Goal: Navigation & Orientation: Find specific page/section

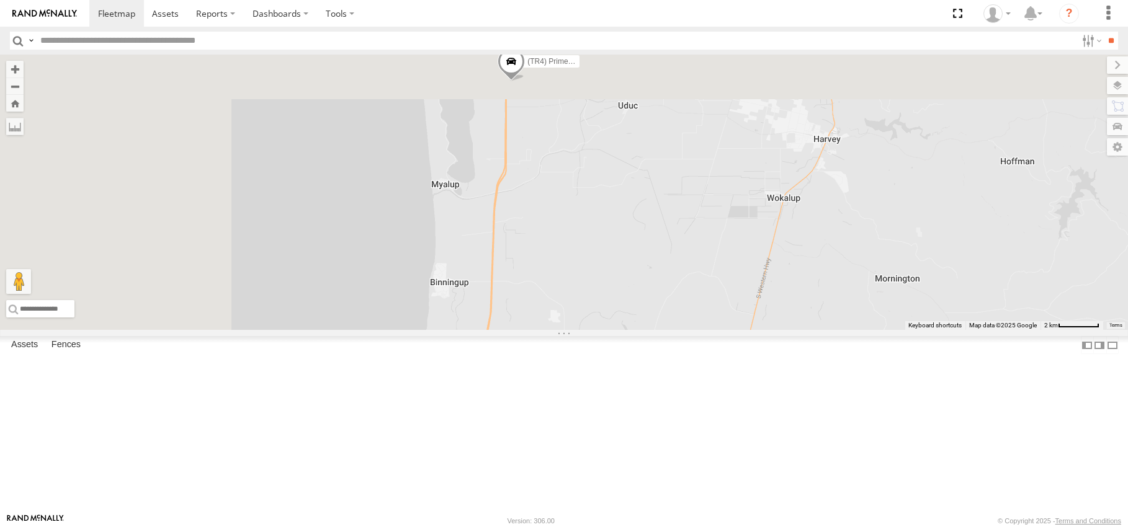
drag, startPoint x: 614, startPoint y: 218, endPoint x: 713, endPoint y: 428, distance: 232.1
click at [713, 330] on div "lv18 (TR4) Prime mover" at bounding box center [564, 193] width 1128 height 276
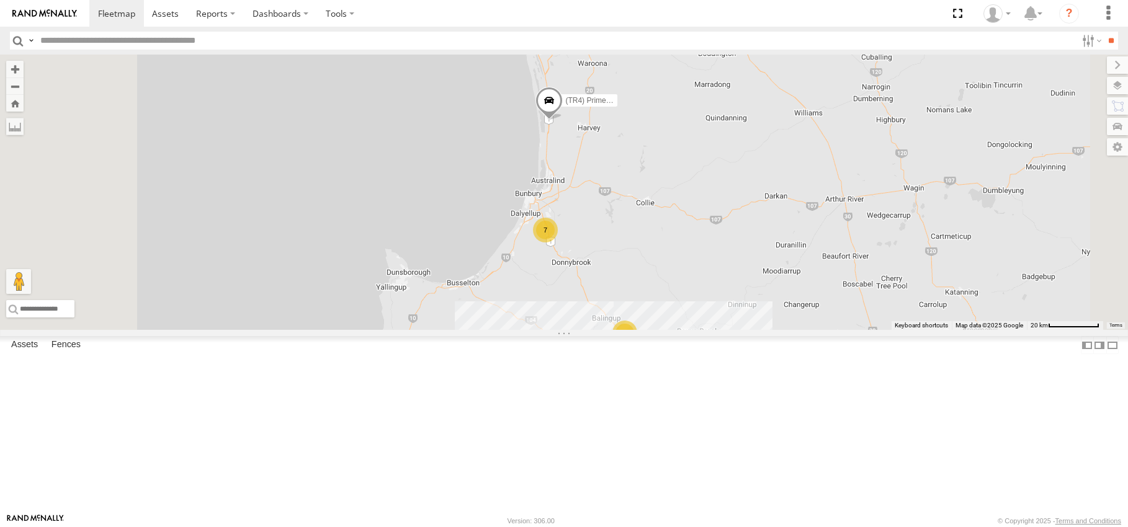
drag, startPoint x: 709, startPoint y: 400, endPoint x: 706, endPoint y: 290, distance: 109.9
click at [707, 290] on div "lv18 (TR4) Prime mover 10 7" at bounding box center [564, 193] width 1128 height 276
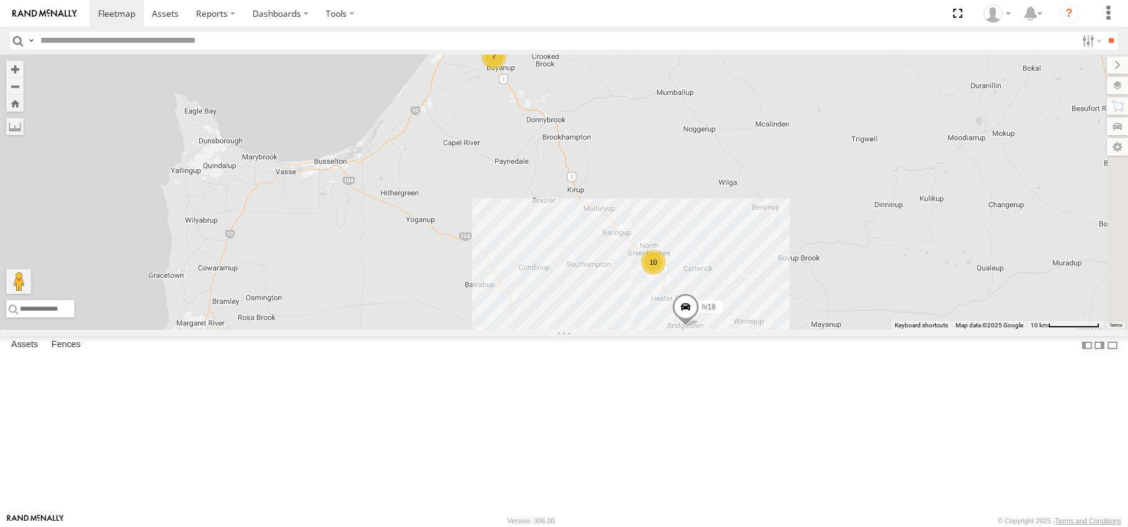
drag, startPoint x: 754, startPoint y: 419, endPoint x: 715, endPoint y: 283, distance: 141.4
click at [711, 273] on div "lv18 (TR4) Prime mover 10 7" at bounding box center [564, 193] width 1128 height 276
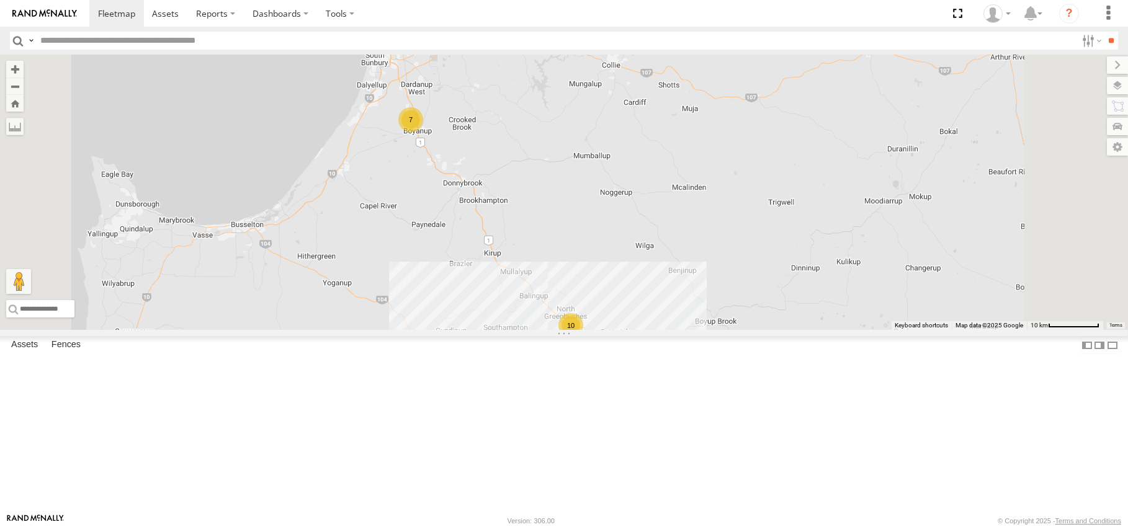
drag, startPoint x: 587, startPoint y: 167, endPoint x: 621, endPoint y: 285, distance: 122.6
click at [621, 285] on div "lv18 (TR4) Prime mover 10 7" at bounding box center [564, 193] width 1128 height 276
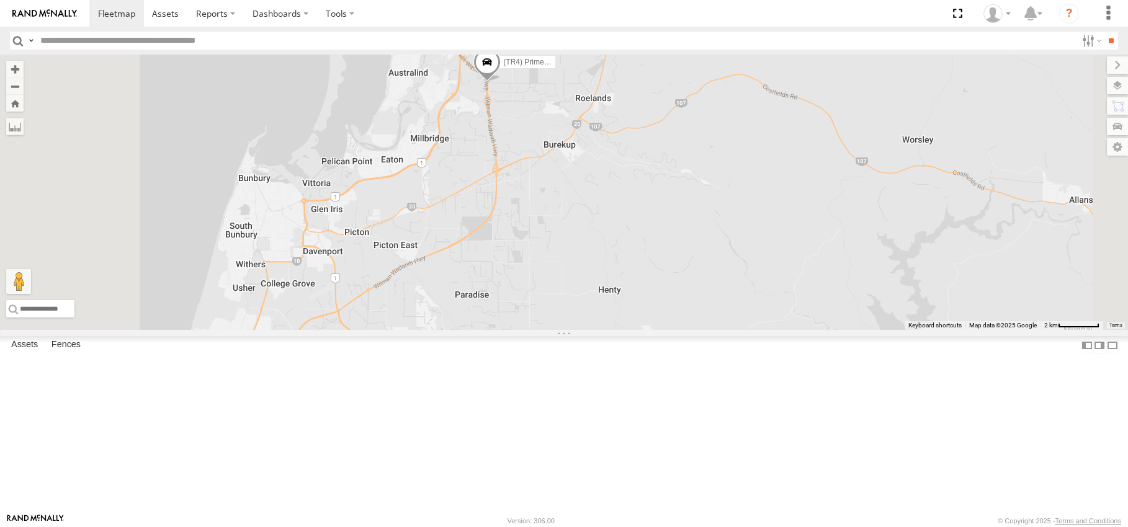
drag, startPoint x: 623, startPoint y: 143, endPoint x: 673, endPoint y: 328, distance: 192.1
click at [670, 330] on div "lv18 (TR4) Prime mover 7" at bounding box center [564, 193] width 1128 height 276
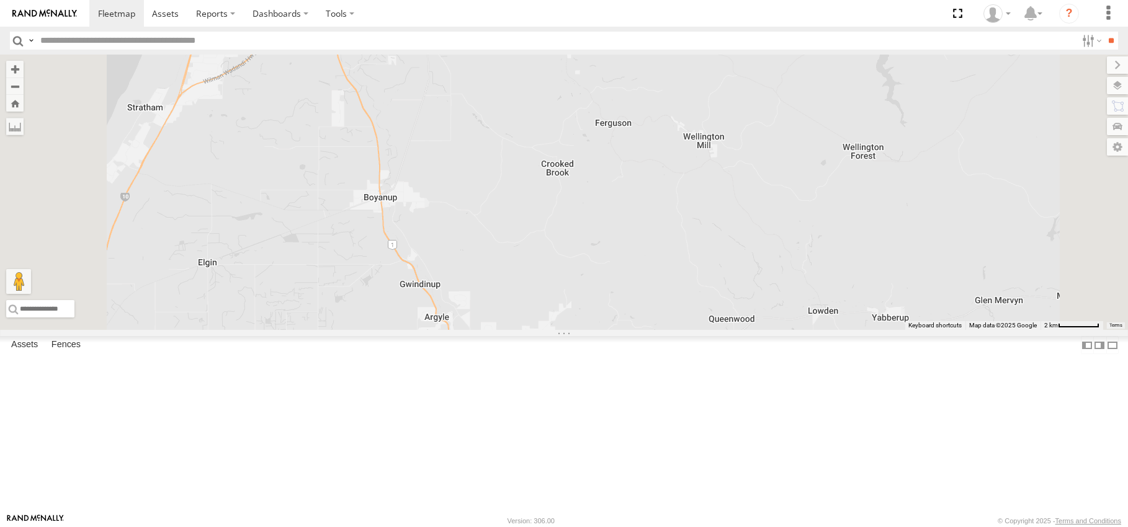
drag, startPoint x: 589, startPoint y: 419, endPoint x: 576, endPoint y: 123, distance: 296.3
click at [408, 4] on span "(TR4) Prime mover" at bounding box center [375, 0] width 63 height 9
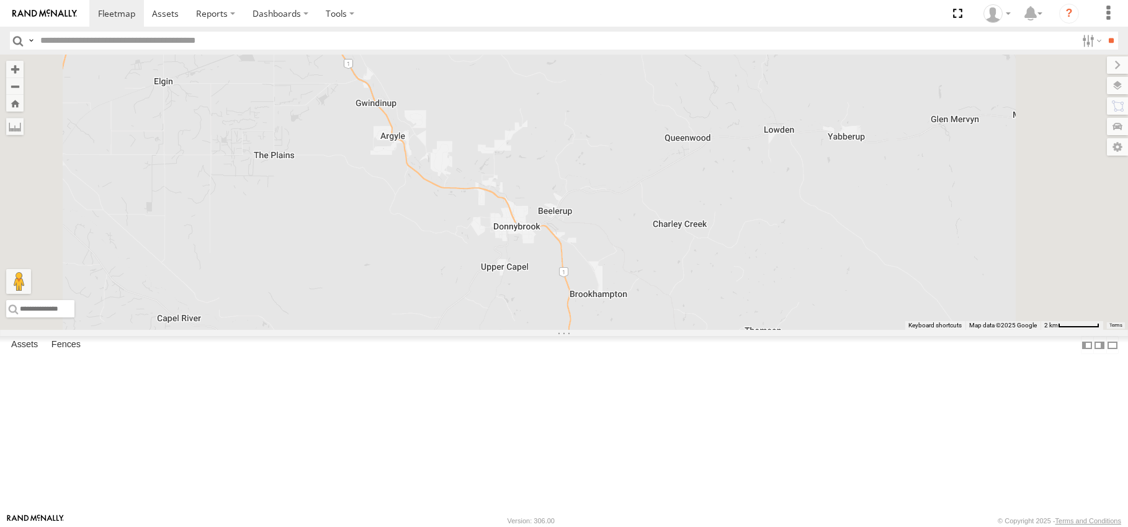
drag, startPoint x: 637, startPoint y: 360, endPoint x: 589, endPoint y: 181, distance: 185.0
click at [589, 181] on div "(TR4) Prime mover (TR4) Prime mover All Assets South Western Hwy Davenport -33.…" at bounding box center [564, 193] width 1128 height 276
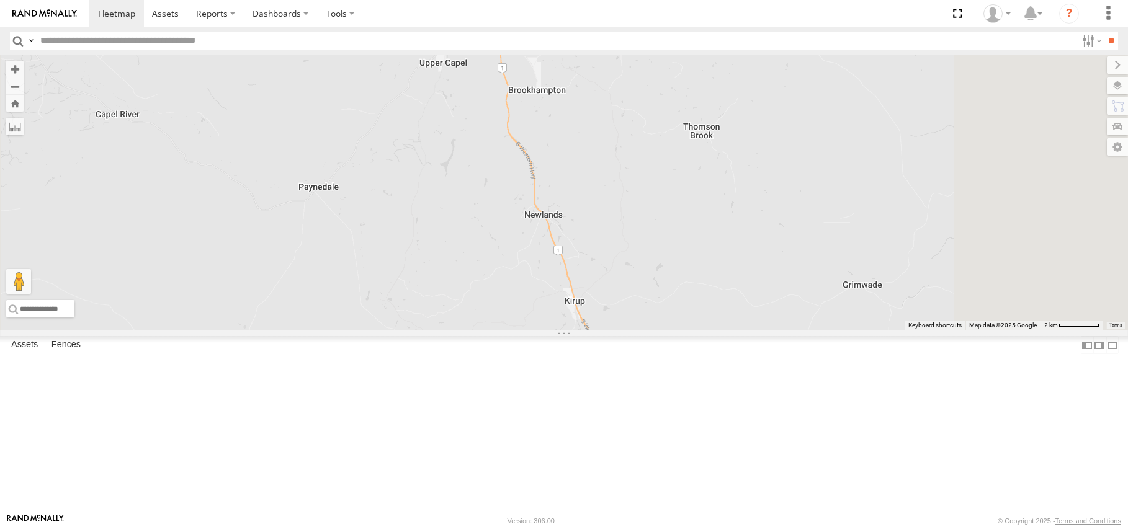
drag, startPoint x: 653, startPoint y: 395, endPoint x: 593, endPoint y: 199, distance: 205.9
click at [593, 199] on div "(TR4) Prime mover (TR4) Prime mover All Assets South Western Hwy Davenport -33.…" at bounding box center [564, 193] width 1128 height 276
drag, startPoint x: 667, startPoint y: 314, endPoint x: 609, endPoint y: 150, distance: 173.9
click at [609, 150] on div "(TR4) Prime mover (TR4) Prime mover All Assets South Western Hwy Davenport -33.…" at bounding box center [564, 193] width 1128 height 276
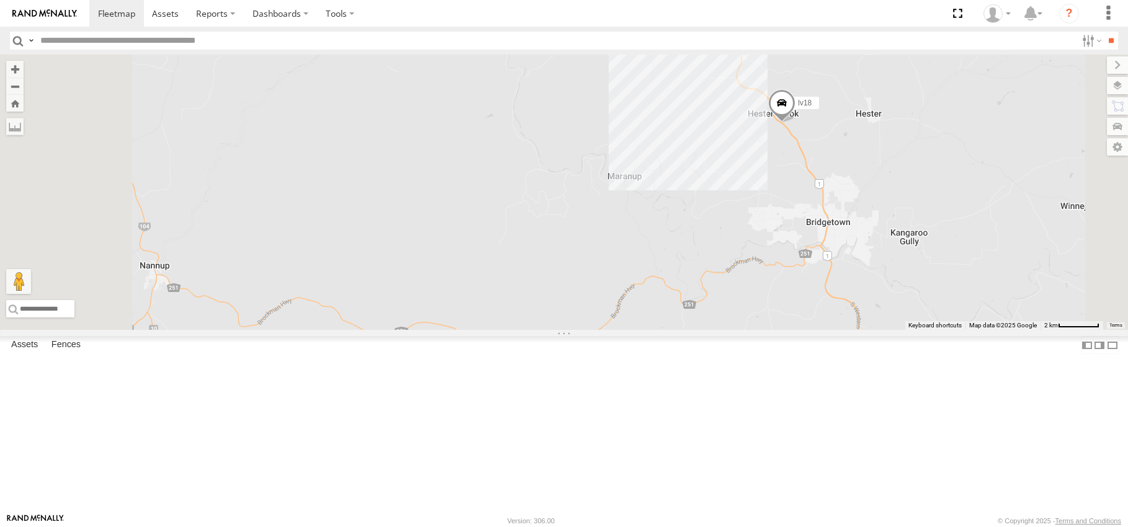
drag, startPoint x: 1037, startPoint y: 344, endPoint x: 973, endPoint y: 344, distance: 63.9
click at [973, 330] on div "lv18 2 8" at bounding box center [564, 193] width 1128 height 276
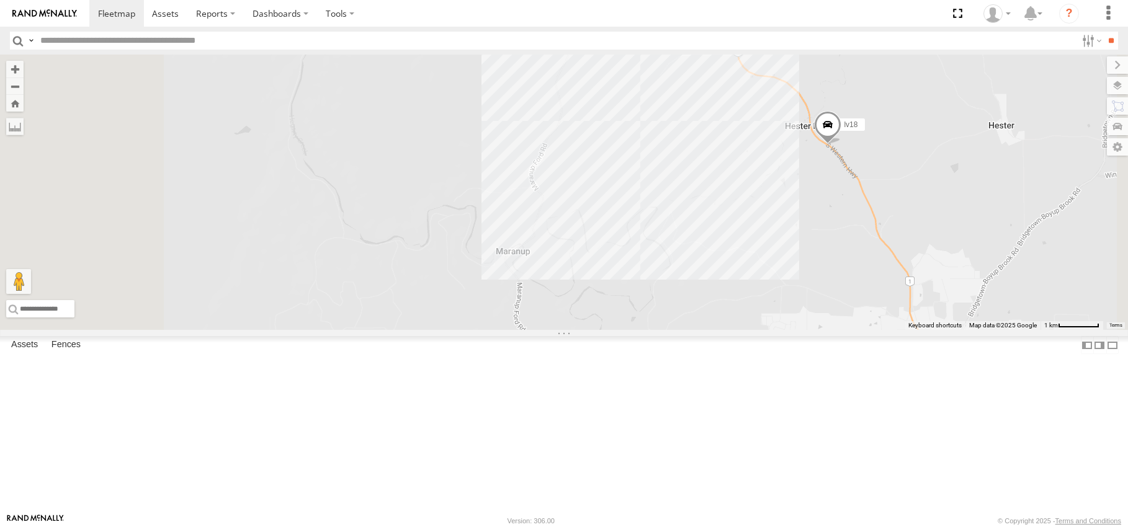
drag, startPoint x: 936, startPoint y: 220, endPoint x: 967, endPoint y: 286, distance: 73.3
click at [967, 286] on div "lv18" at bounding box center [564, 193] width 1128 height 276
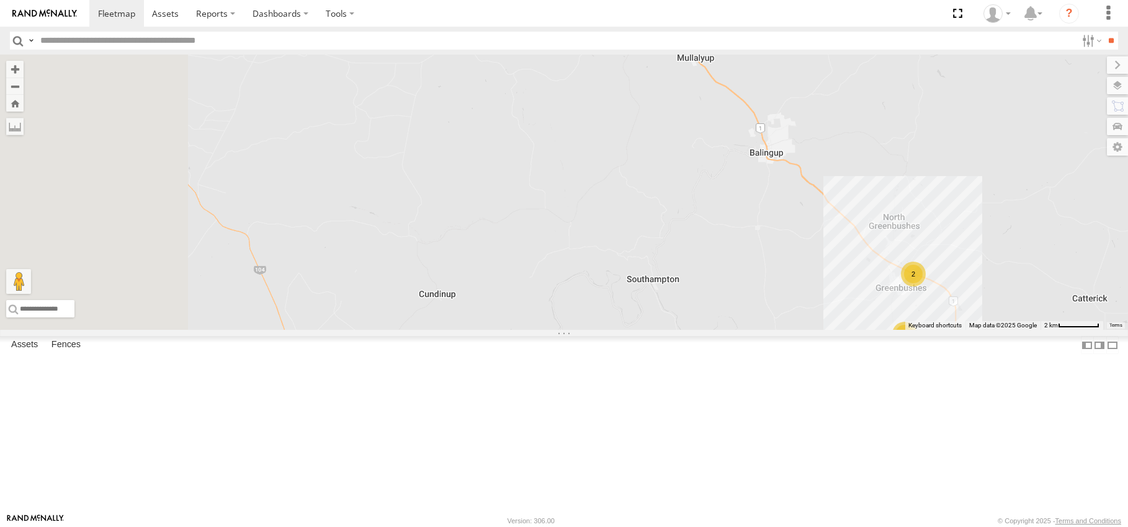
drag, startPoint x: 602, startPoint y: 181, endPoint x: 821, endPoint y: 482, distance: 371.7
click at [834, 330] on div "lv18 2 8" at bounding box center [564, 193] width 1128 height 276
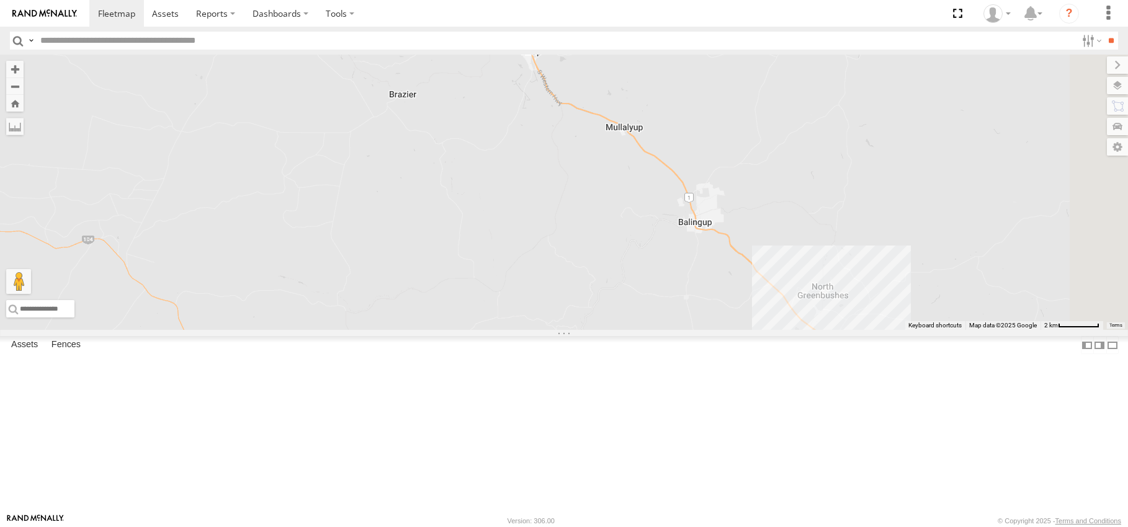
drag, startPoint x: 956, startPoint y: 490, endPoint x: 661, endPoint y: 313, distance: 344.6
click at [637, 308] on div "lv18 2 8" at bounding box center [564, 193] width 1128 height 276
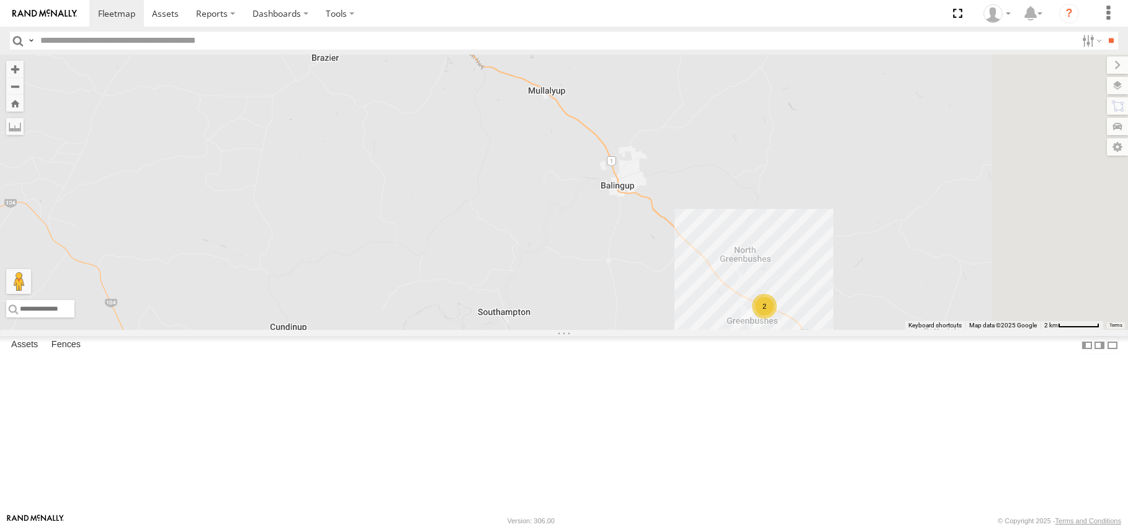
click at [777, 319] on div "2" at bounding box center [764, 306] width 25 height 25
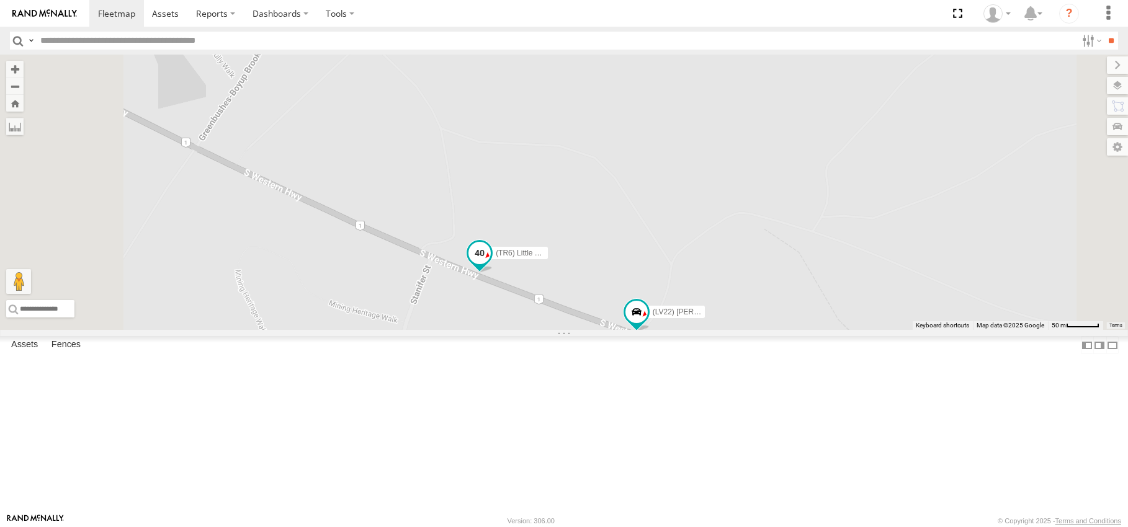
click at [491, 264] on span at bounding box center [480, 253] width 22 height 22
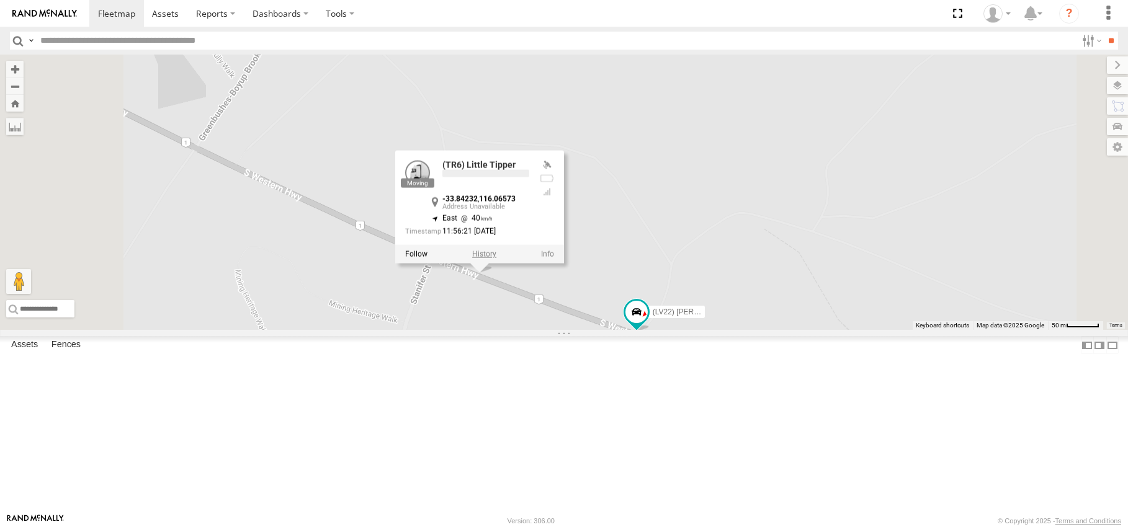
click at [496, 259] on label at bounding box center [484, 254] width 24 height 9
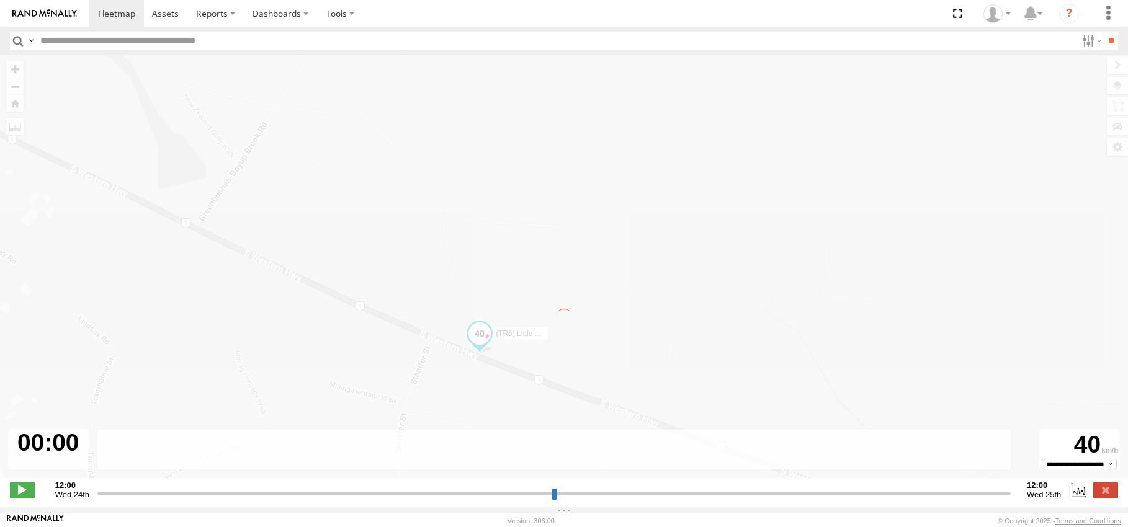
type input "**********"
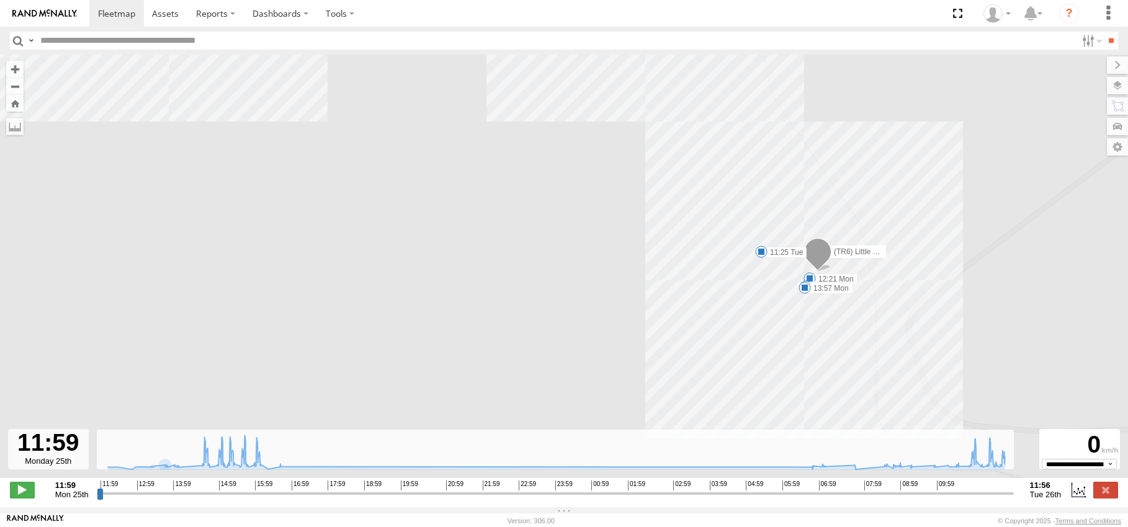
click at [761, 254] on span at bounding box center [761, 252] width 12 height 12
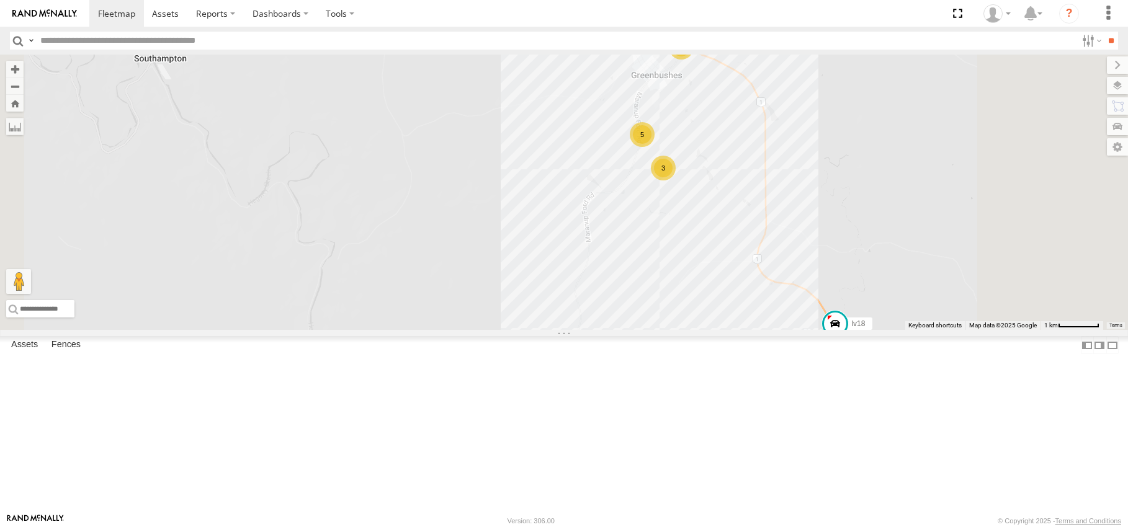
click at [694, 60] on div "2" at bounding box center [681, 47] width 25 height 25
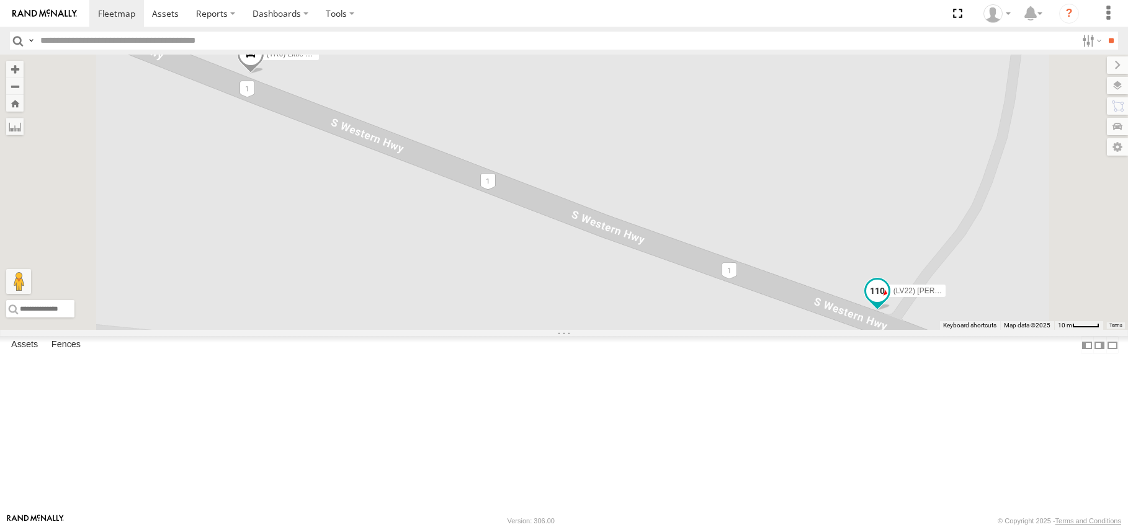
click at [889, 302] on span at bounding box center [877, 291] width 22 height 22
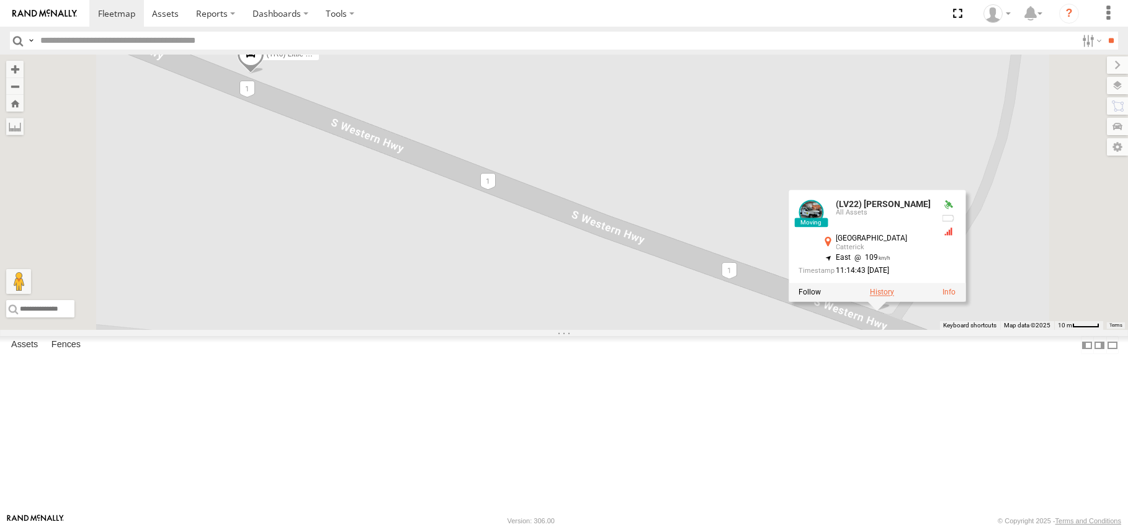
click at [894, 297] on label at bounding box center [882, 292] width 24 height 9
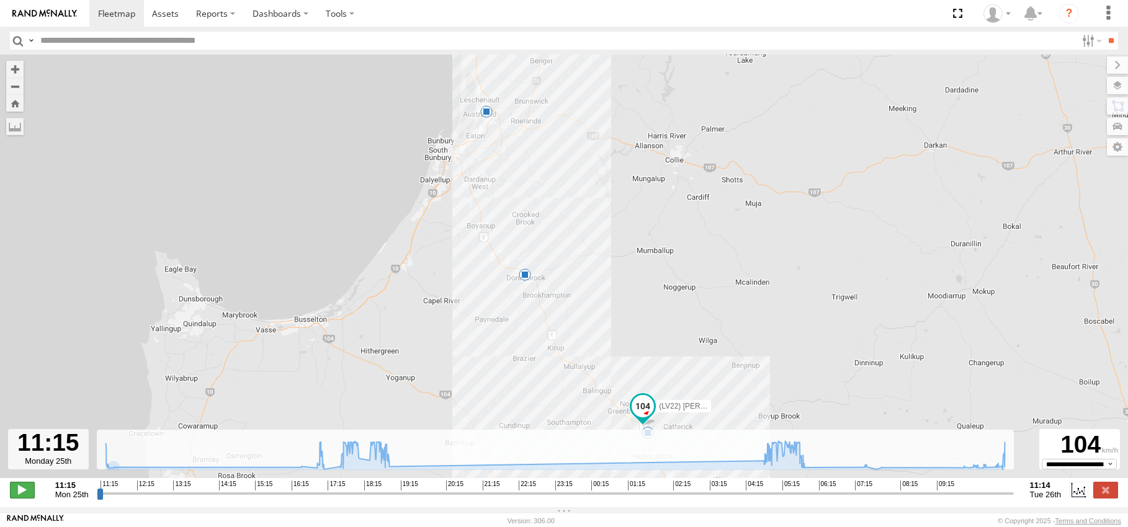
click at [25, 495] on span at bounding box center [22, 490] width 25 height 16
click at [15, 496] on span at bounding box center [22, 490] width 25 height 16
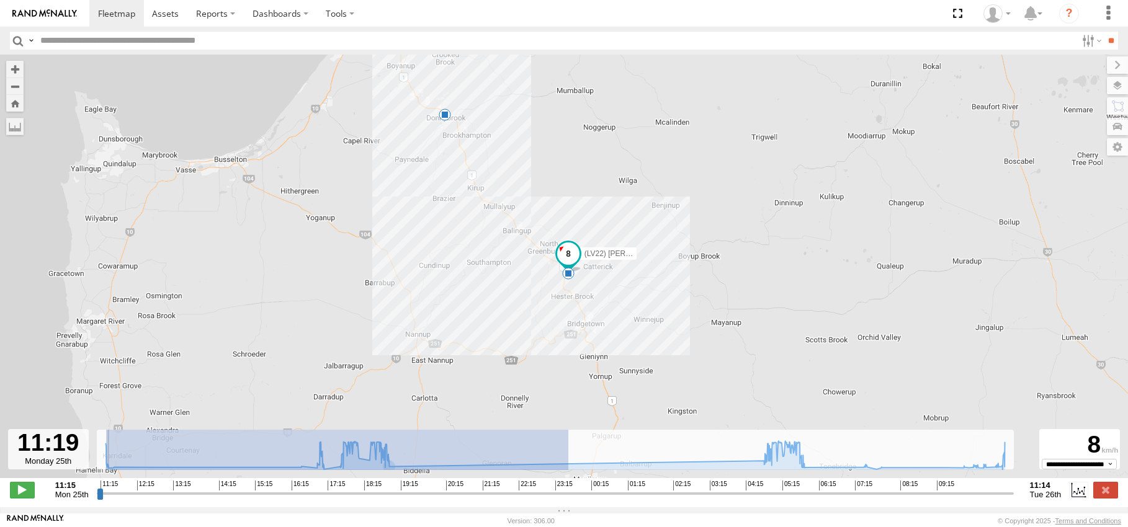
drag, startPoint x: 107, startPoint y: 467, endPoint x: 805, endPoint y: 489, distance: 699.1
click at [817, 494] on div "Created with Highcharts 6.0.7 Highcharts.com 11:15 12:15 13:15 14:15 15:15 16:1…" at bounding box center [555, 490] width 917 height 19
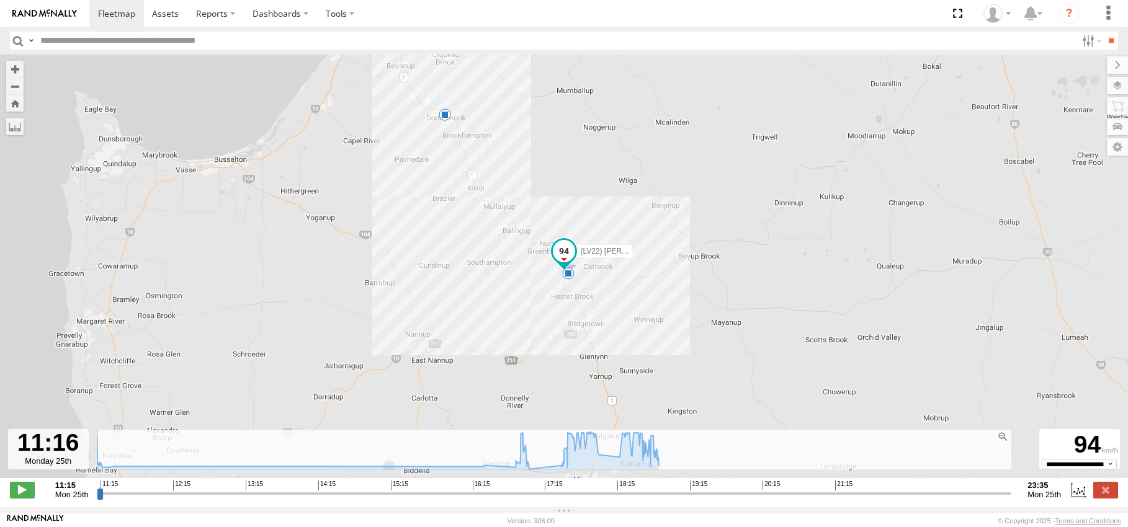
click at [797, 477] on div "(LV22) Dan Ute 18:02 Mon 18:50 Mon 12" at bounding box center [564, 273] width 1128 height 437
click at [572, 483] on div "**********" at bounding box center [564, 491] width 1128 height 26
click at [606, 470] on icon at bounding box center [377, 451] width 563 height 38
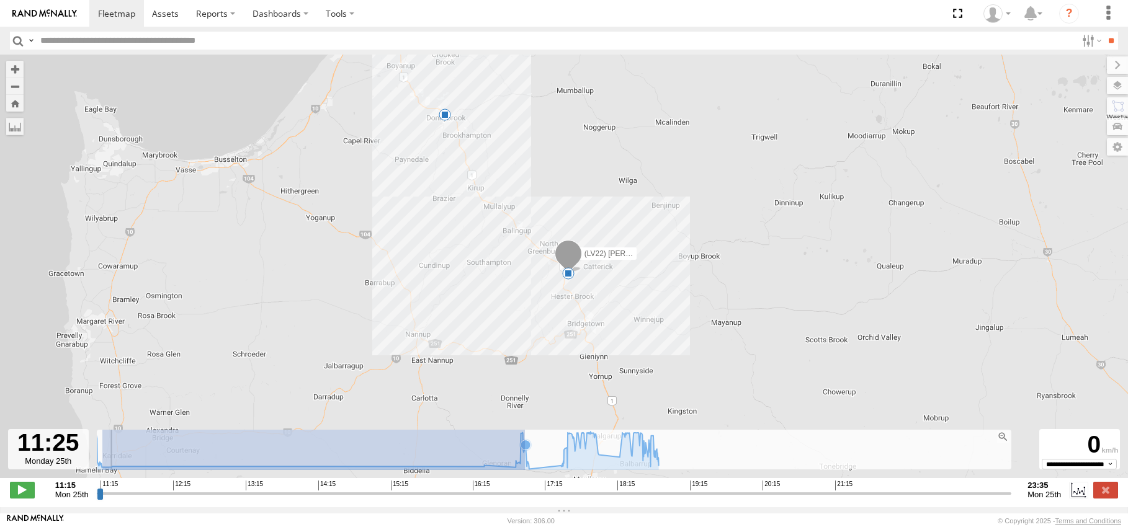
drag, startPoint x: 103, startPoint y: 468, endPoint x: 526, endPoint y: 475, distance: 422.7
click at [526, 470] on g at bounding box center [377, 451] width 575 height 38
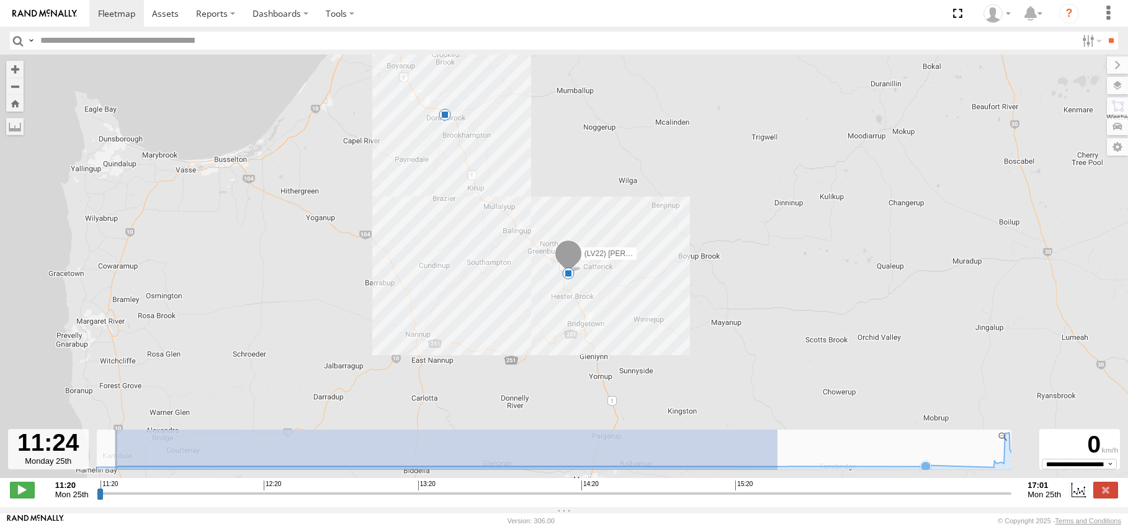
drag, startPoint x: 227, startPoint y: 472, endPoint x: 778, endPoint y: 475, distance: 551.7
click at [778, 473] on g at bounding box center [555, 453] width 932 height 40
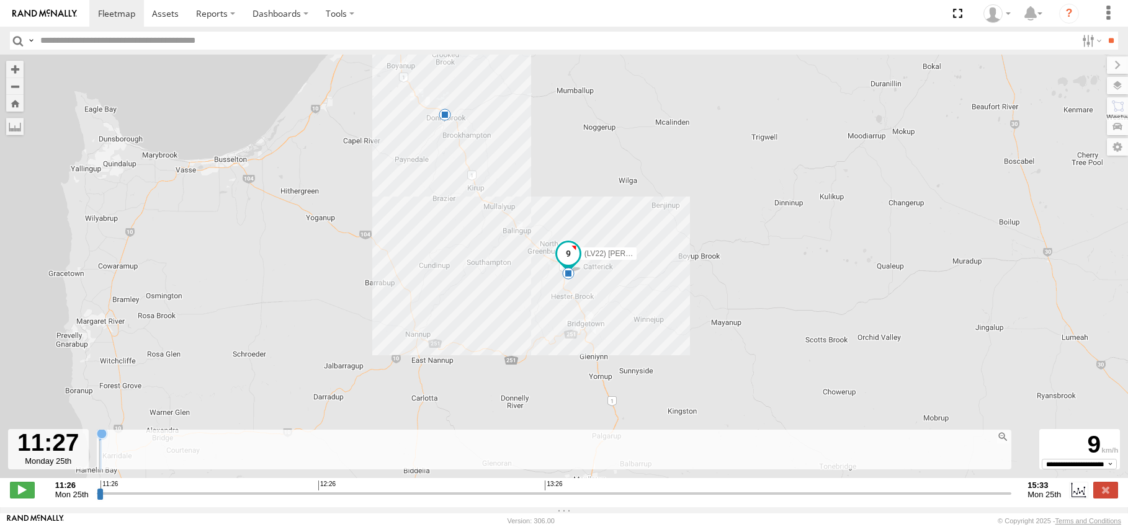
click at [779, 470] on rect at bounding box center [555, 450] width 917 height 40
click at [758, 482] on div "(LV22) Dan Ute 18:02 Mon 18:50 Mon 12" at bounding box center [564, 273] width 1128 height 437
drag, startPoint x: 114, startPoint y: 501, endPoint x: 1013, endPoint y: 523, distance: 899.5
click at [1012, 500] on input "range" at bounding box center [554, 494] width 915 height 12
click at [22, 497] on span at bounding box center [22, 490] width 25 height 16
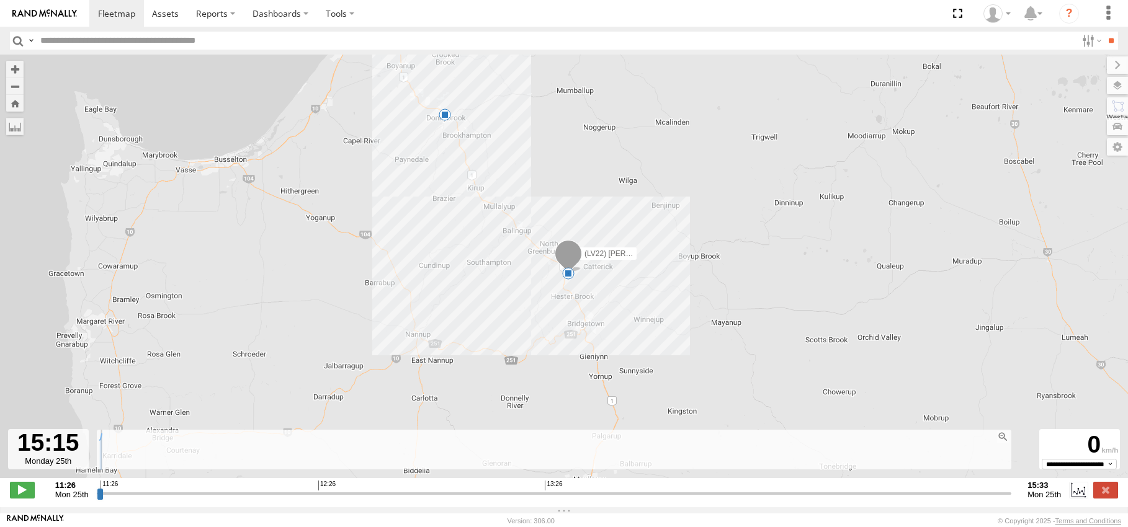
drag, startPoint x: 116, startPoint y: 500, endPoint x: 994, endPoint y: 476, distance: 878.4
click at [994, 488] on input "range" at bounding box center [554, 494] width 915 height 12
click at [19, 495] on span at bounding box center [22, 490] width 25 height 16
click at [103, 439] on icon at bounding box center [102, 434] width 10 height 10
type input "**********"
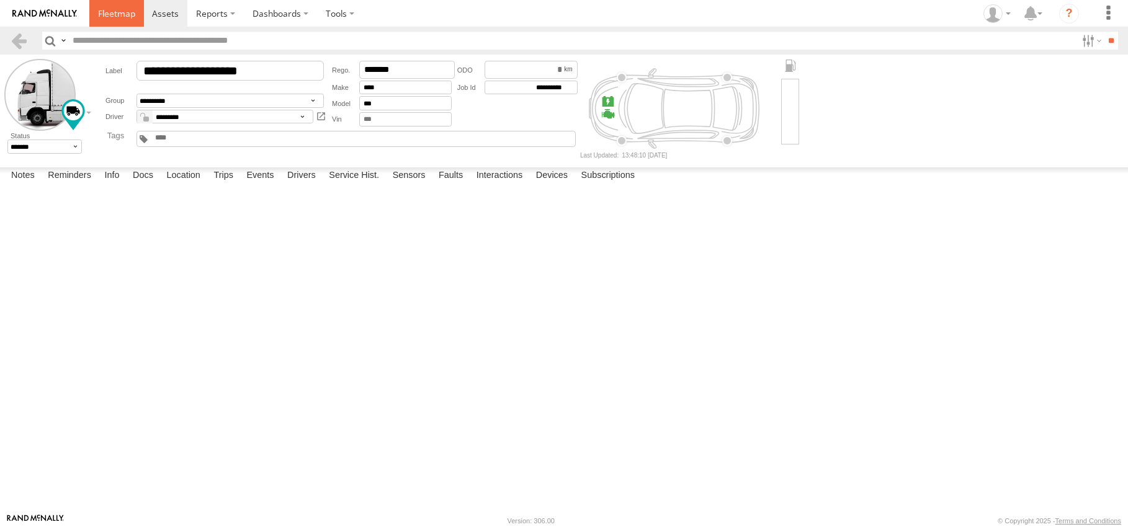
click at [100, 15] on span at bounding box center [116, 13] width 37 height 12
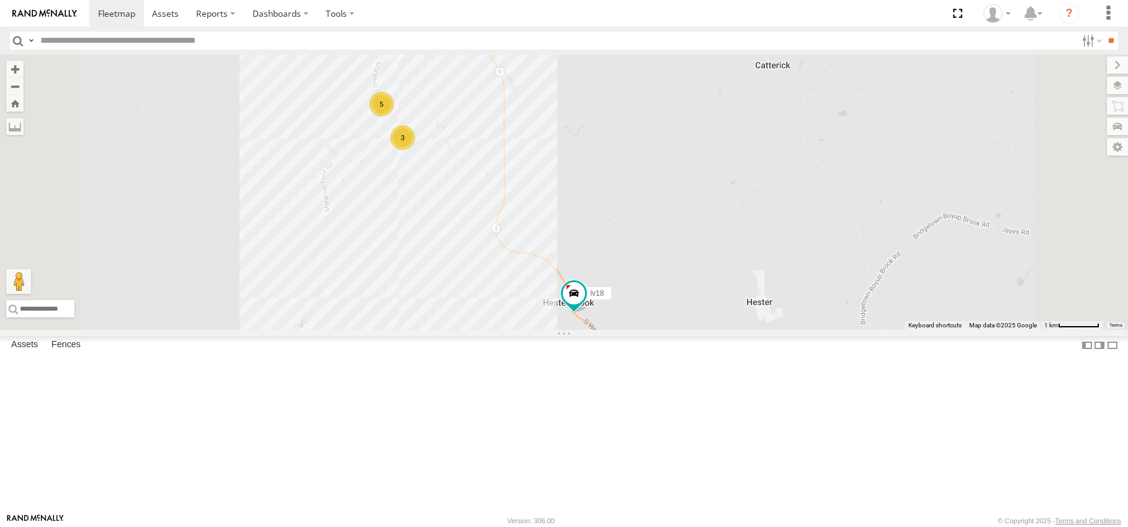
click at [433, 29] on div "2" at bounding box center [420, 16] width 25 height 25
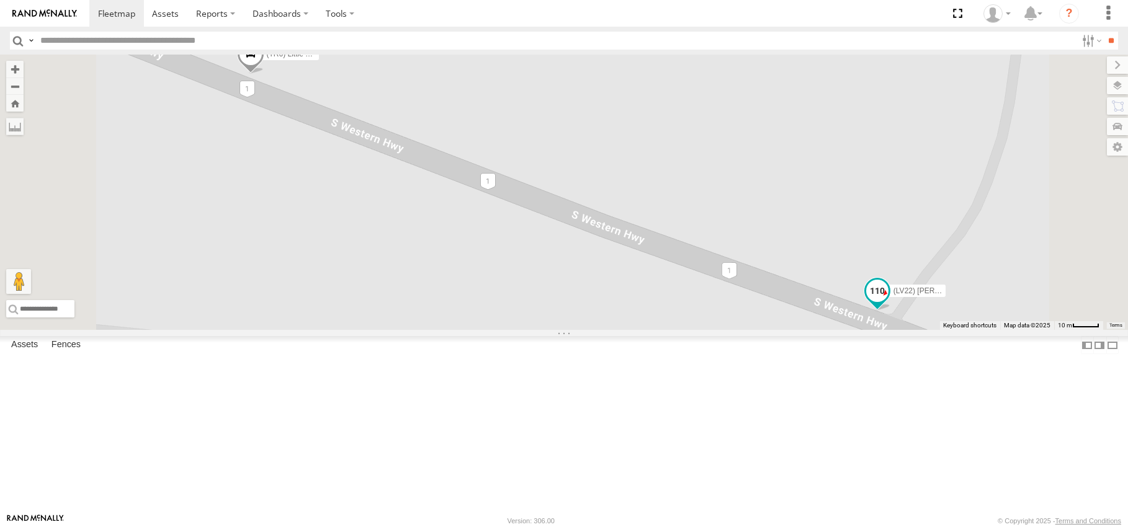
click at [889, 302] on span at bounding box center [877, 291] width 22 height 22
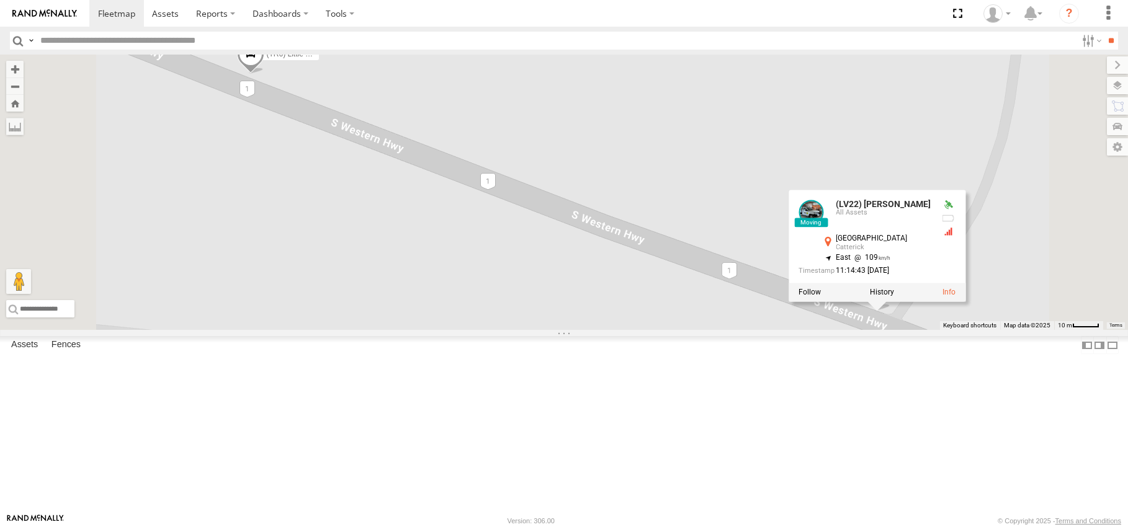
click at [966, 302] on div at bounding box center [877, 292] width 177 height 19
click at [894, 297] on label at bounding box center [882, 292] width 24 height 9
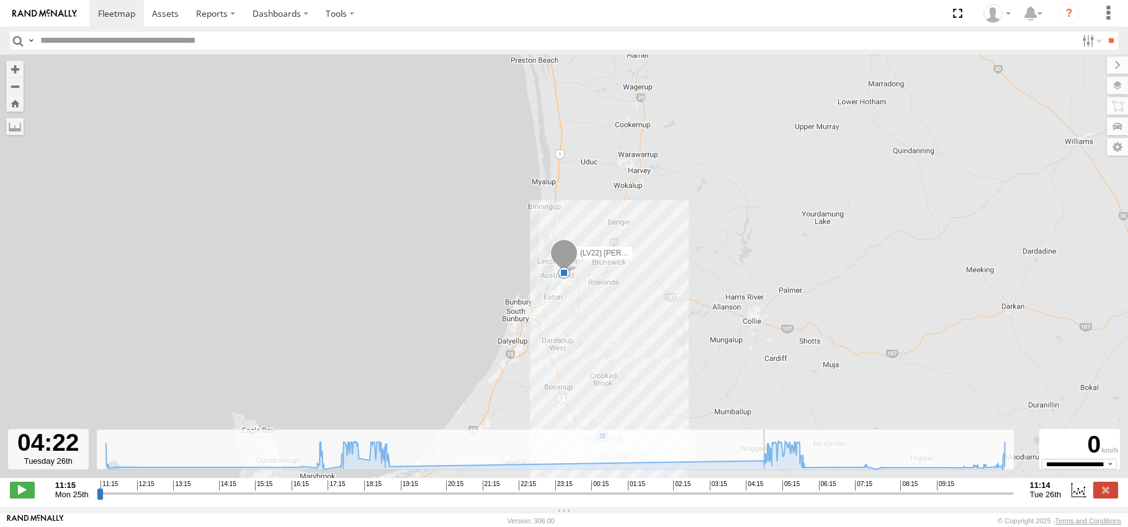
drag, startPoint x: 101, startPoint y: 500, endPoint x: 603, endPoint y: 518, distance: 502.4
click at [749, 500] on input "range" at bounding box center [555, 494] width 917 height 12
click at [27, 496] on span at bounding box center [22, 490] width 25 height 16
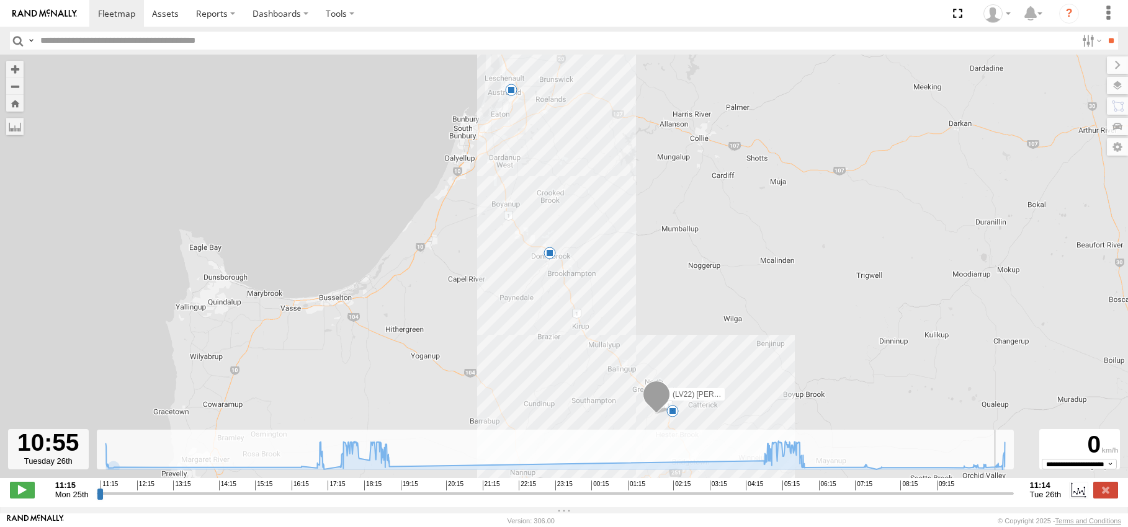
drag, startPoint x: 751, startPoint y: 501, endPoint x: 998, endPoint y: 506, distance: 247.0
click at [998, 500] on input "range" at bounding box center [555, 494] width 917 height 12
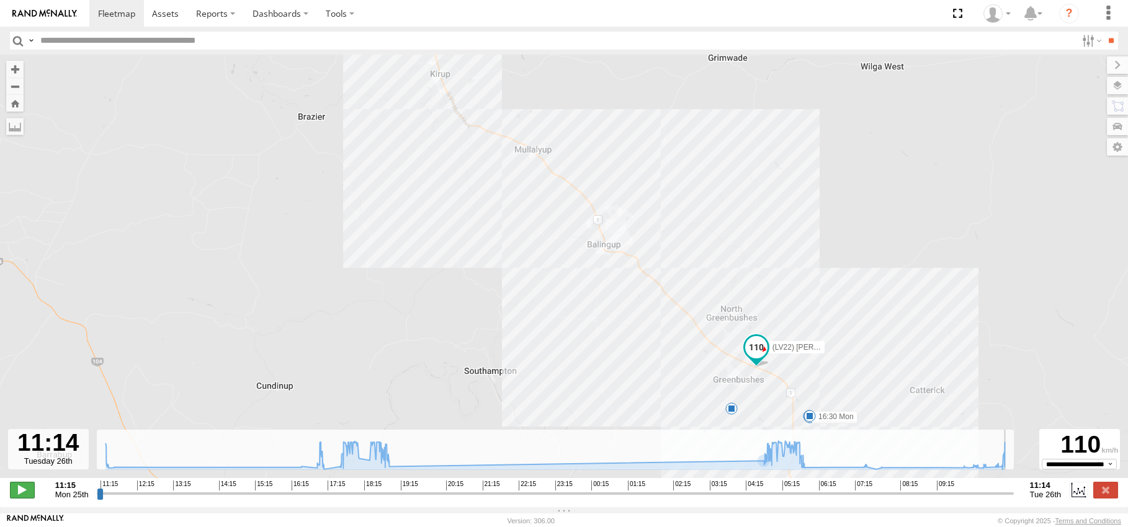
click at [23, 495] on span at bounding box center [22, 490] width 25 height 16
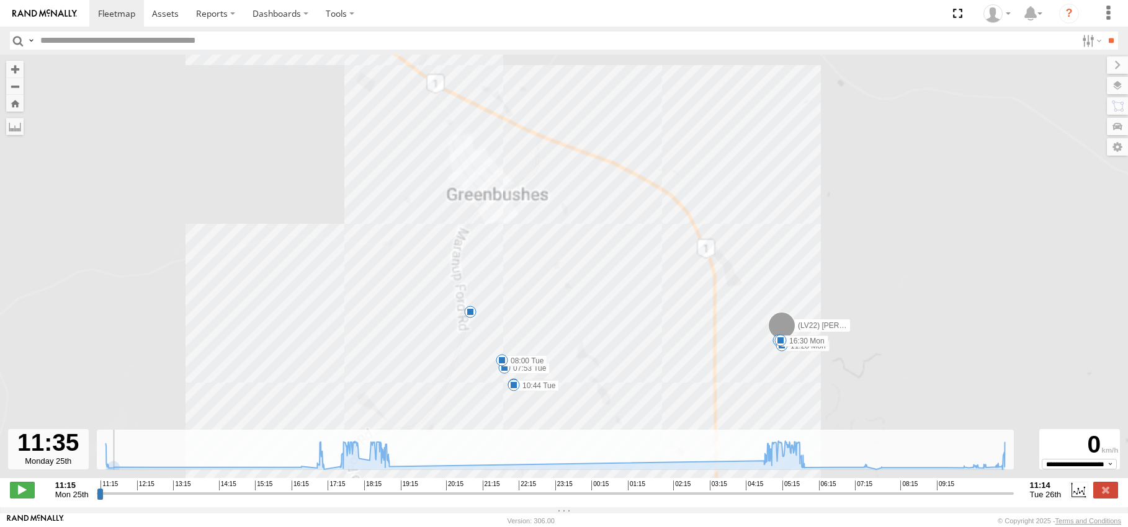
drag, startPoint x: 784, startPoint y: 361, endPoint x: 593, endPoint y: 272, distance: 210.7
click at [591, 271] on div "(LV22) Dan Ute 18:02 Mon 18:50 Mon 11:21 Mon 11:28 Mon 16:30 Mon 5 07:36 Tue 07…" at bounding box center [564, 273] width 1128 height 437
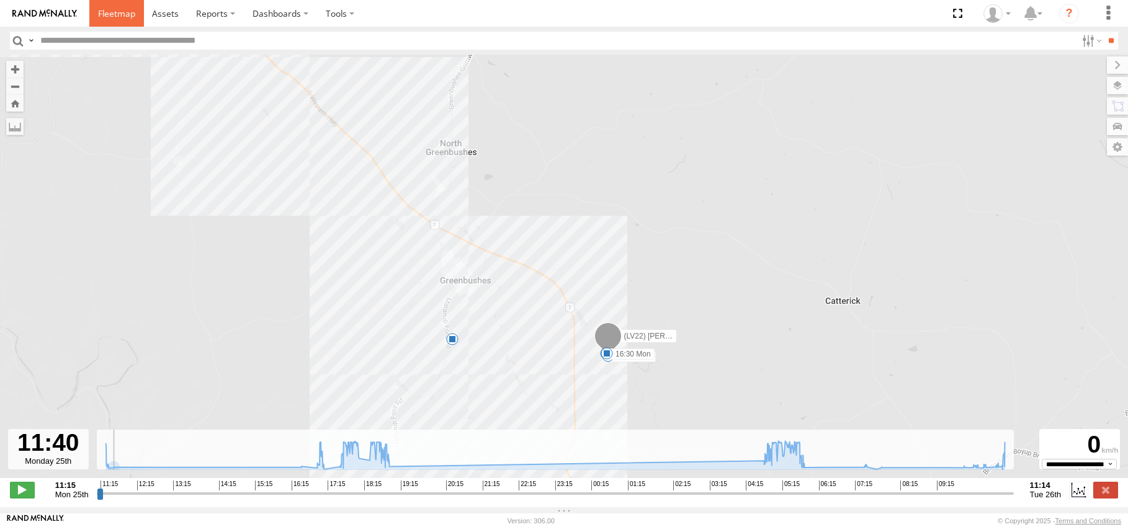
click at [116, 12] on span at bounding box center [116, 13] width 37 height 12
type input "**********"
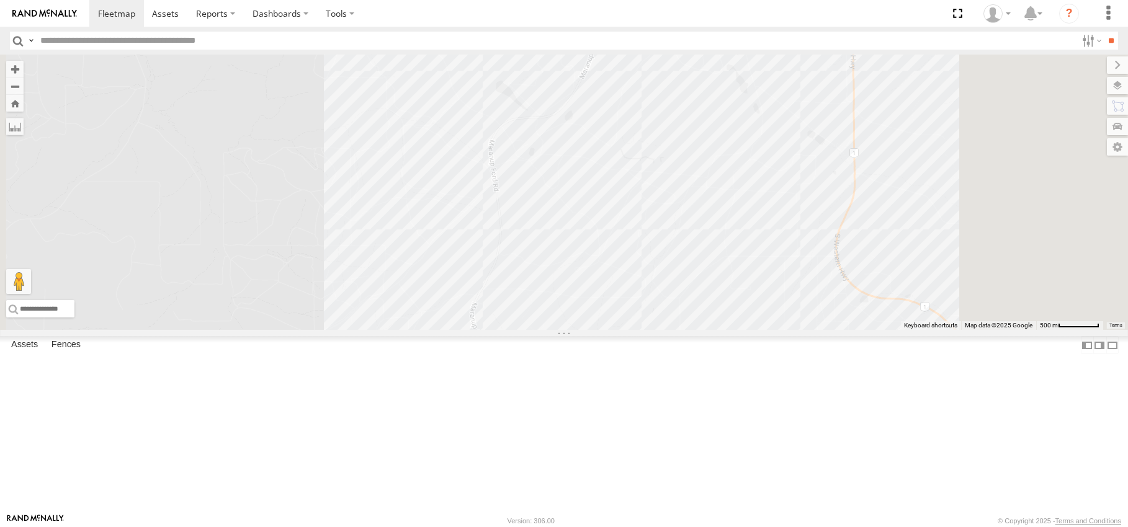
drag, startPoint x: 673, startPoint y: 390, endPoint x: 525, endPoint y: 554, distance: 221.0
click at [525, 527] on html at bounding box center [564, 263] width 1128 height 527
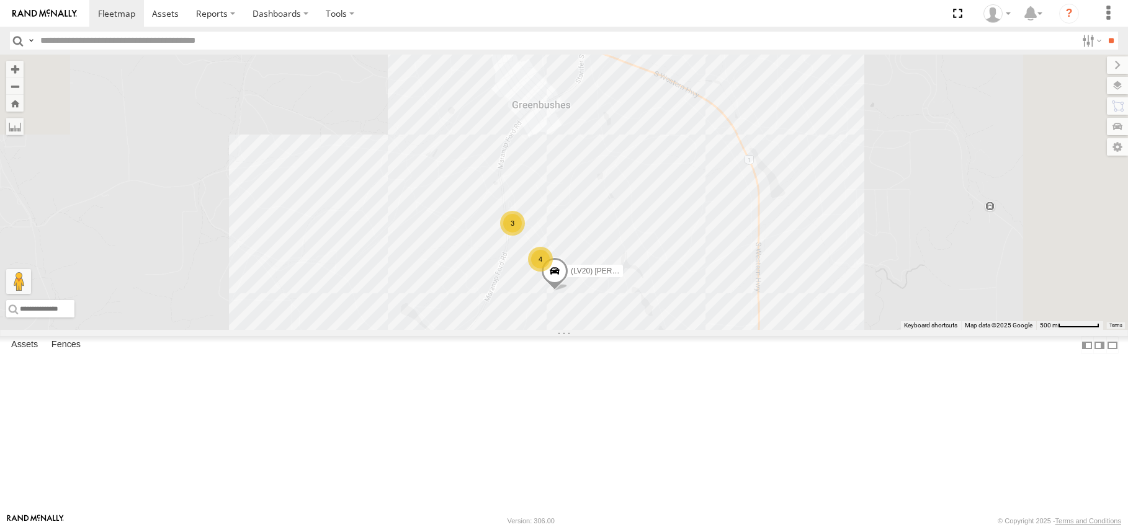
drag, startPoint x: 482, startPoint y: 314, endPoint x: 513, endPoint y: 371, distance: 65.0
click at [490, 330] on div "lv18 (TR4) Prime mover (LV20) [PERSON_NAME] 4 3" at bounding box center [564, 193] width 1128 height 276
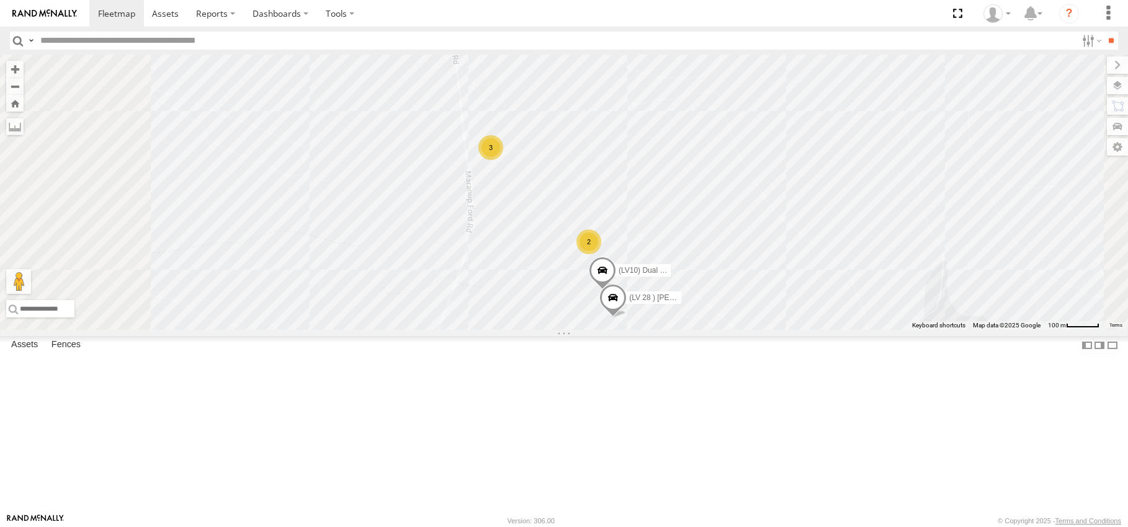
drag, startPoint x: 597, startPoint y: 205, endPoint x: 698, endPoint y: 310, distance: 145.7
click at [698, 310] on div "lv18 (TR4) Prime mover (LV20) [PERSON_NAME] (TR6) Little Tipper (LV22) [PERSON_…" at bounding box center [564, 193] width 1128 height 276
click at [601, 254] on div "2" at bounding box center [588, 241] width 25 height 25
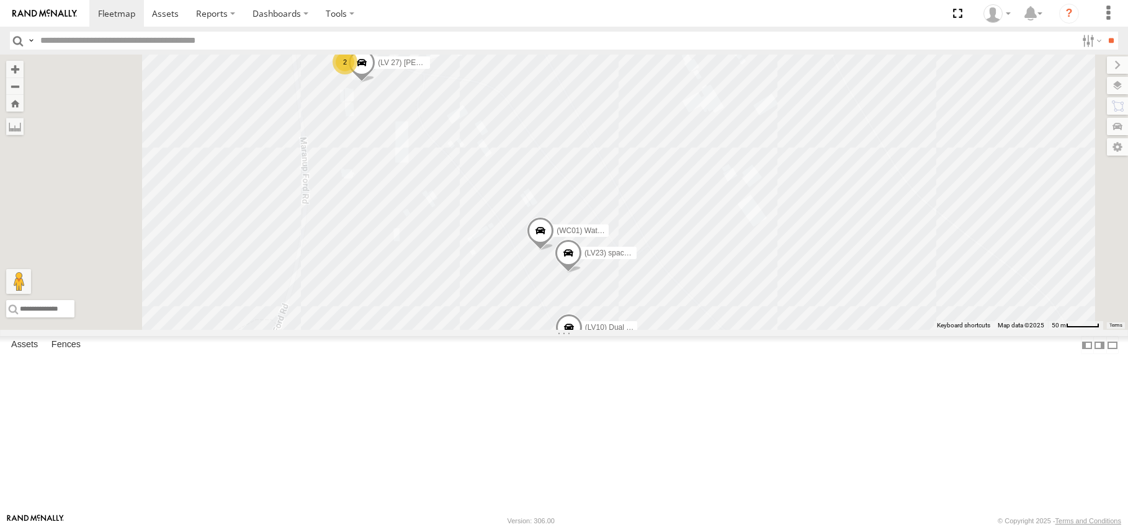
click at [357, 74] on div "2" at bounding box center [345, 62] width 25 height 25
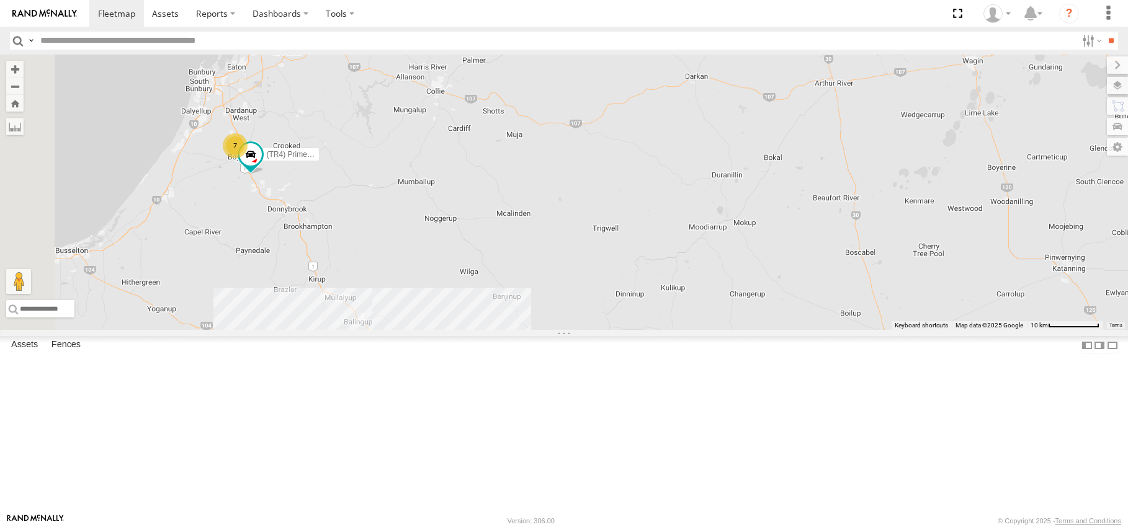
drag, startPoint x: 392, startPoint y: 410, endPoint x: 473, endPoint y: 412, distance: 80.7
click at [473, 330] on div "(TR4) Prime mover 11 7" at bounding box center [564, 193] width 1128 height 276
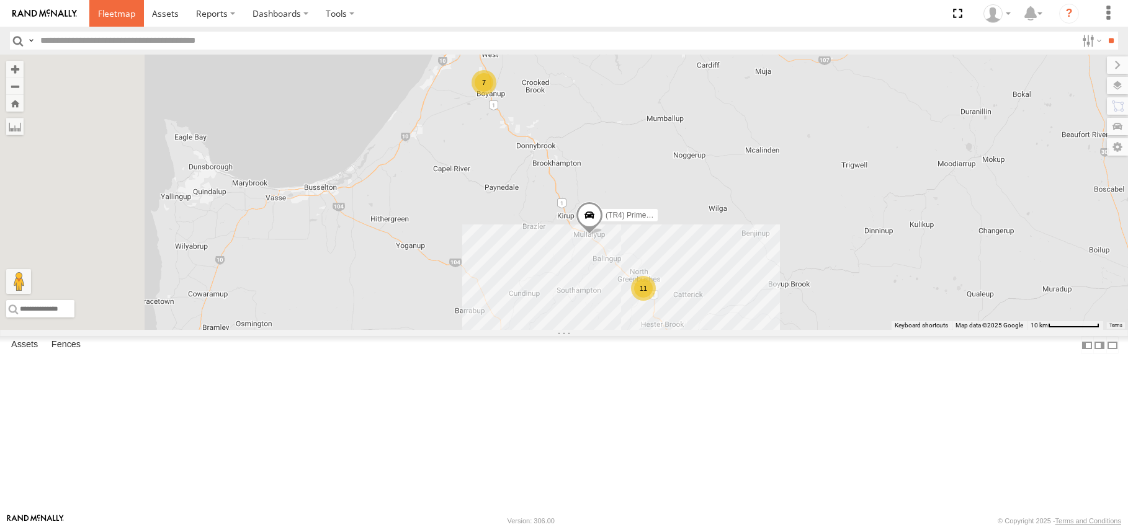
click at [122, 11] on span at bounding box center [116, 13] width 37 height 12
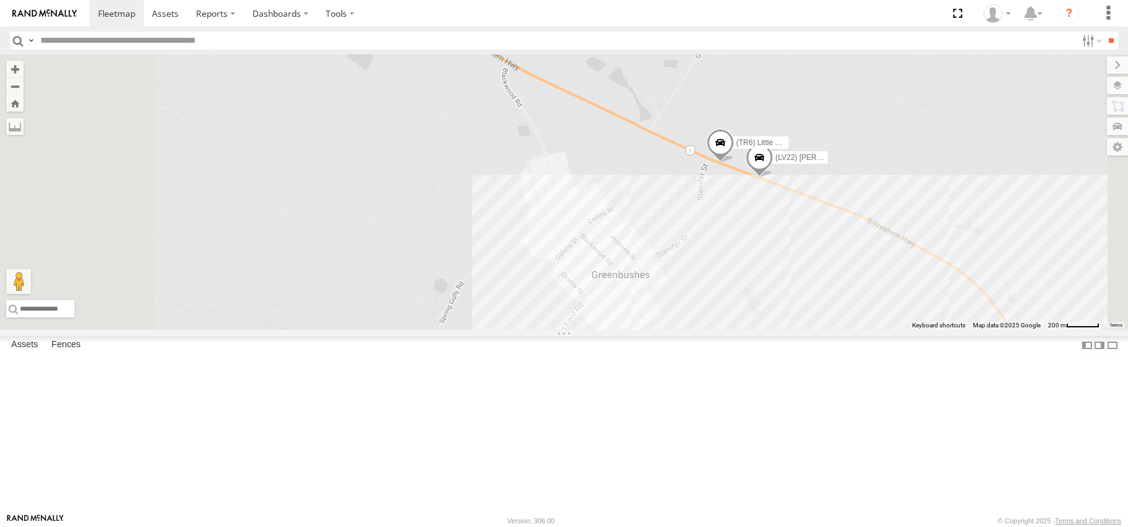
drag, startPoint x: 758, startPoint y: 253, endPoint x: 875, endPoint y: 488, distance: 262.8
click at [884, 330] on div "(TR4) Prime mover (TR6) Little Tipper (LV20) [PERSON_NAME] (LV22) [PERSON_NAME]…" at bounding box center [564, 193] width 1128 height 276
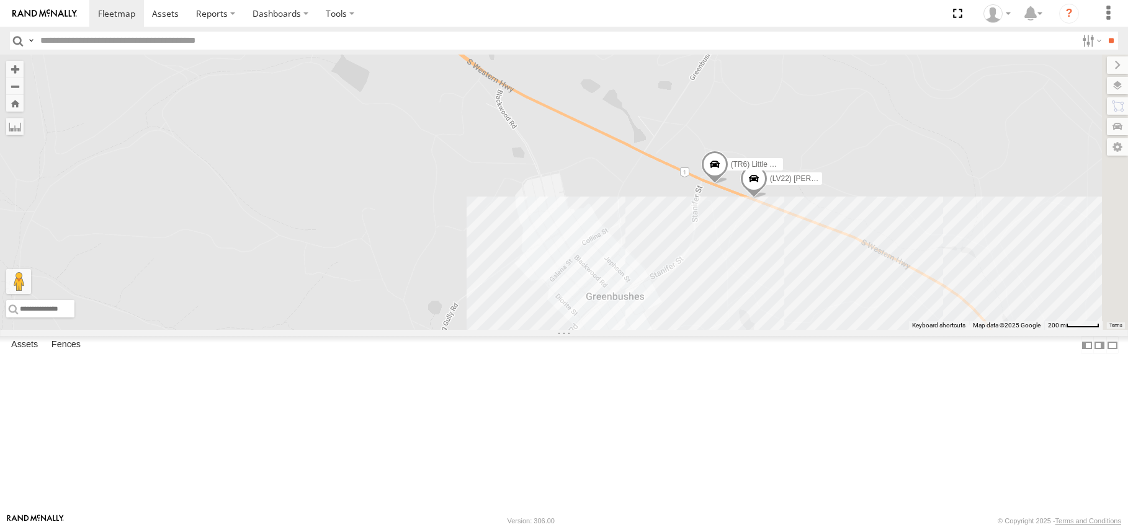
click at [768, 199] on span at bounding box center [753, 183] width 27 height 34
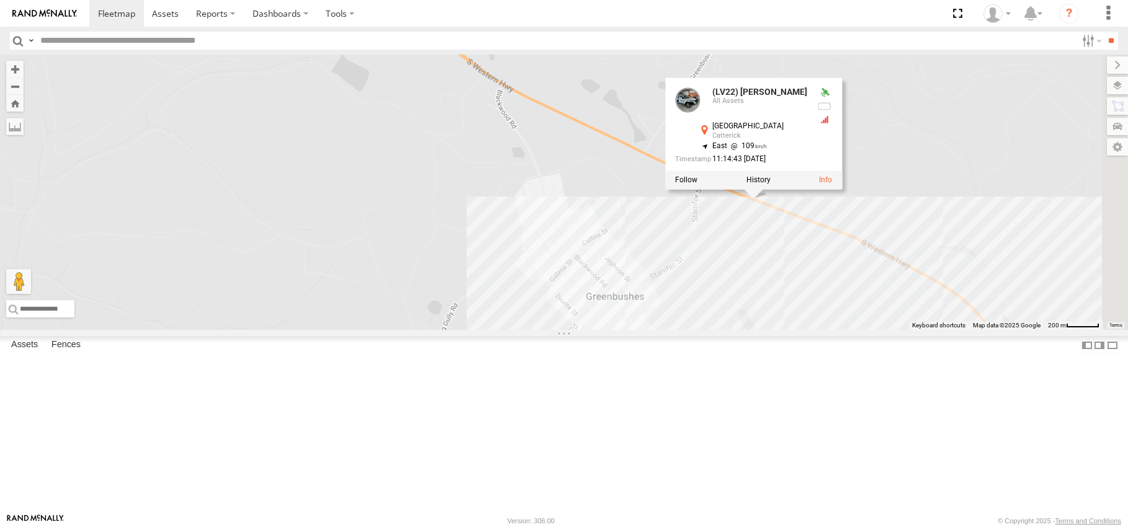
click at [899, 330] on div "(TR4) Prime mover (TR6) Little Tipper (LV20) Tony Ute (LV22) Dan Ute 2 4 2 (LV2…" at bounding box center [564, 193] width 1128 height 276
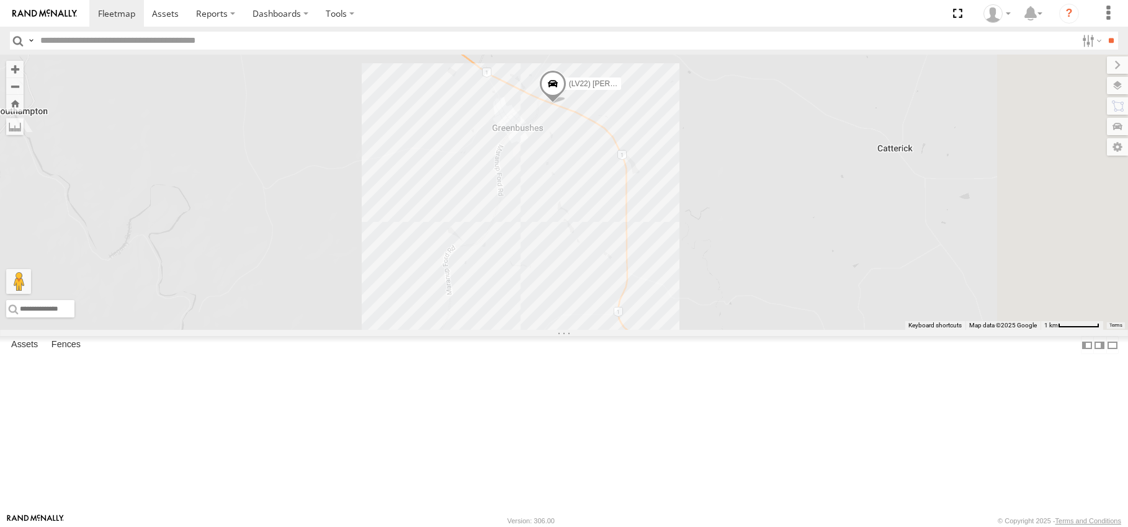
drag, startPoint x: 935, startPoint y: 428, endPoint x: 616, endPoint y: 142, distance: 428.0
click at [601, 127] on div "(TR4) Prime mover (LV22) Dan Ute" at bounding box center [564, 193] width 1128 height 276
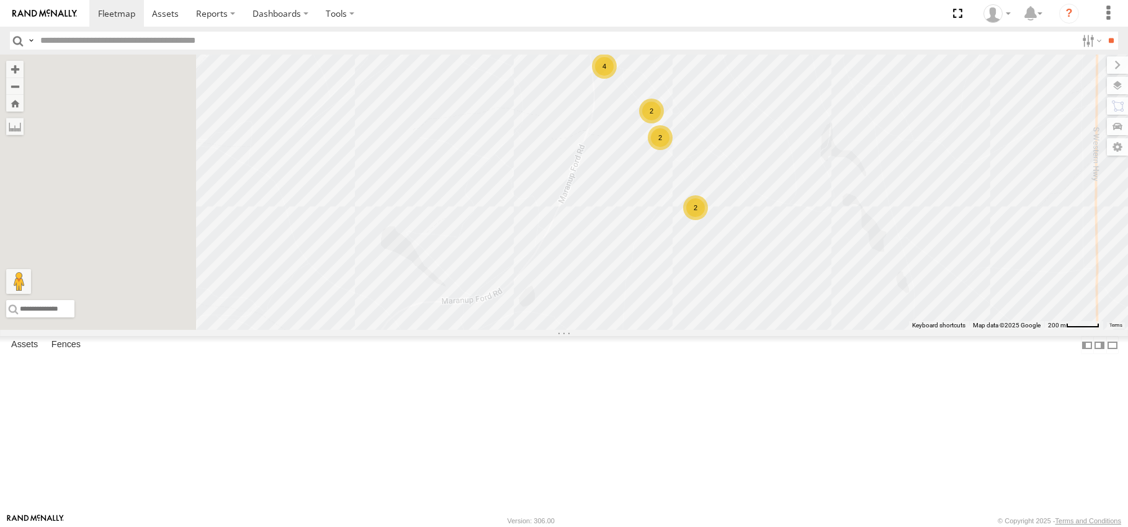
drag, startPoint x: 779, startPoint y: 261, endPoint x: 805, endPoint y: 314, distance: 58.8
click at [805, 318] on div "(TR4) Prime mover (LV22) Dan Ute 2 2 4 2" at bounding box center [564, 193] width 1128 height 276
click at [627, 101] on div "4" at bounding box center [614, 88] width 25 height 25
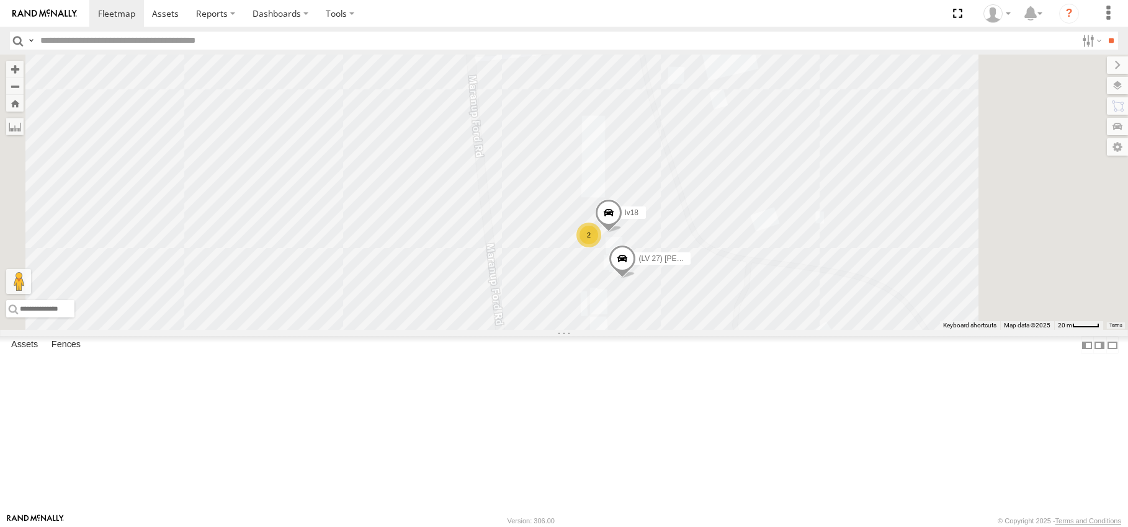
scroll to position [79, 0]
click at [0, 0] on div "(TR6) Little Tipper" at bounding box center [0, 0] width 0 height 0
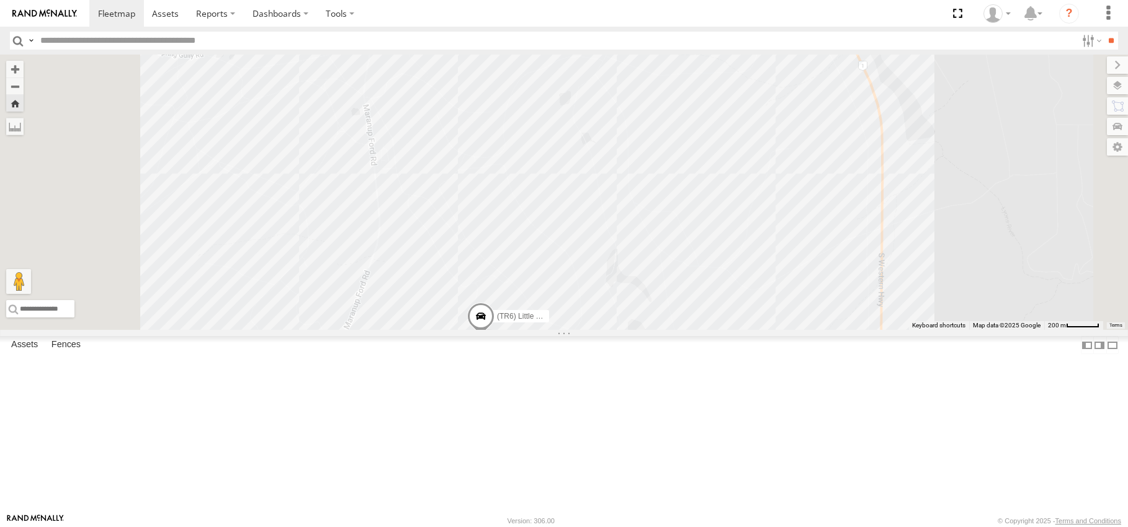
click at [601, 330] on div "(TR6) Little Tipper" at bounding box center [564, 193] width 1128 height 276
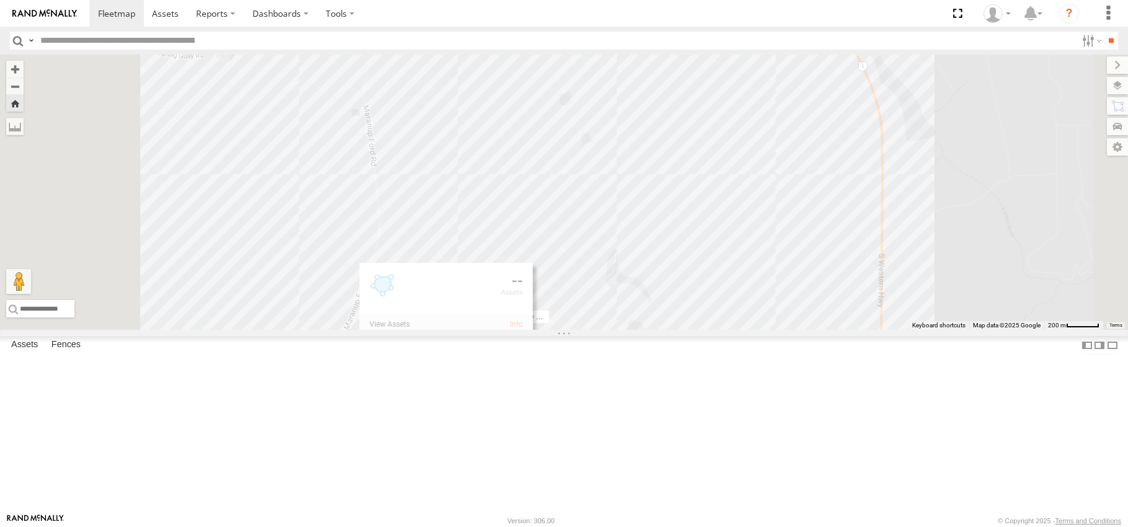
click at [500, 284] on div "(TR6) Little Tipper" at bounding box center [564, 193] width 1128 height 276
click at [122, 12] on span at bounding box center [116, 13] width 37 height 12
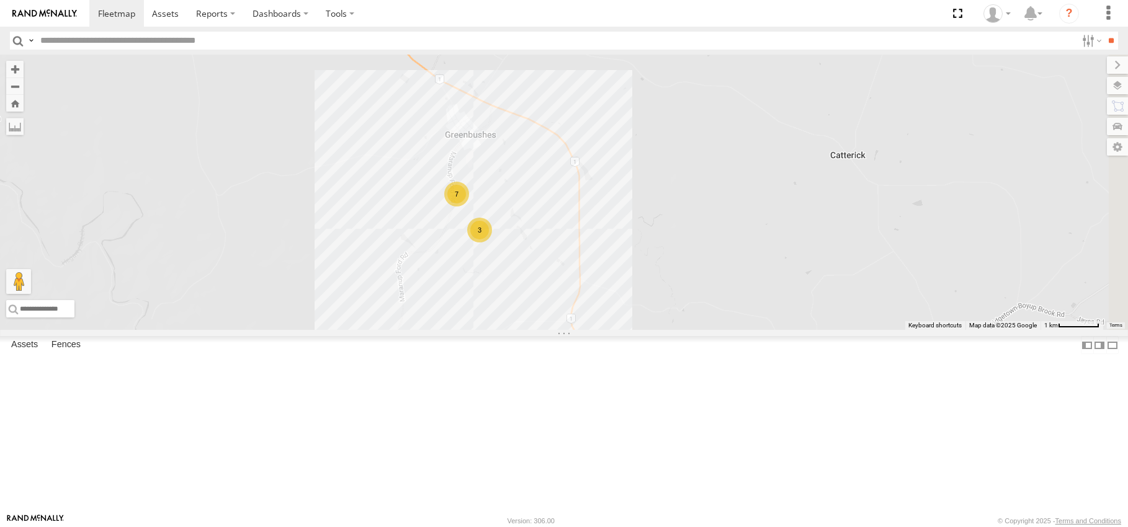
drag, startPoint x: 676, startPoint y: 282, endPoint x: 741, endPoint y: 402, distance: 136.0
click at [760, 330] on div "3 7" at bounding box center [564, 193] width 1128 height 276
